Goal: Check status

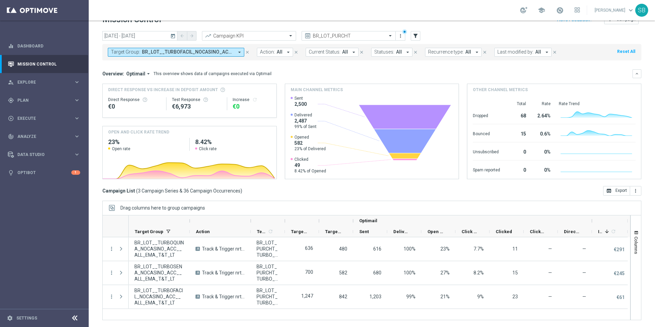
scroll to position [0, 2]
click at [473, 232] on span "Click Rate" at bounding box center [467, 231] width 16 height 5
click at [473, 231] on span at bounding box center [471, 230] width 5 height 5
